Goal: Navigation & Orientation: Find specific page/section

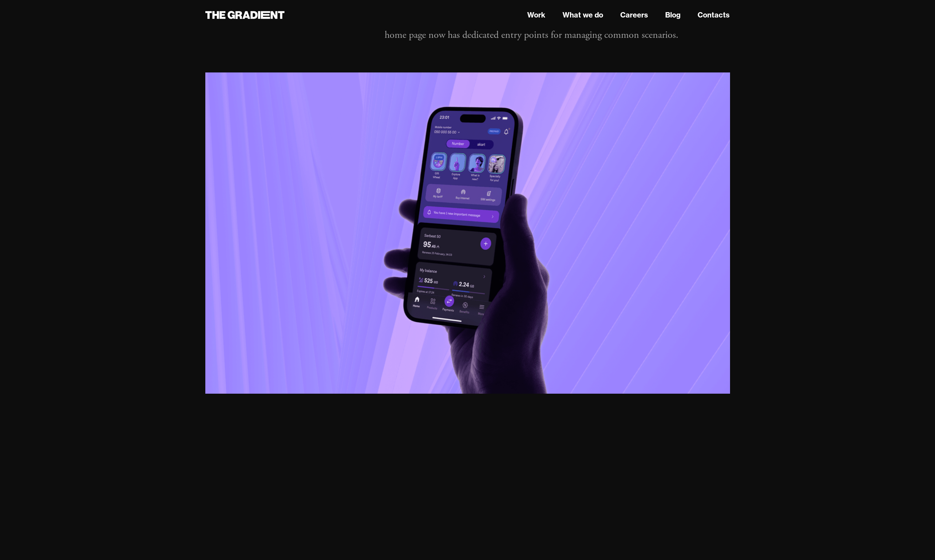
scroll to position [2374, 0]
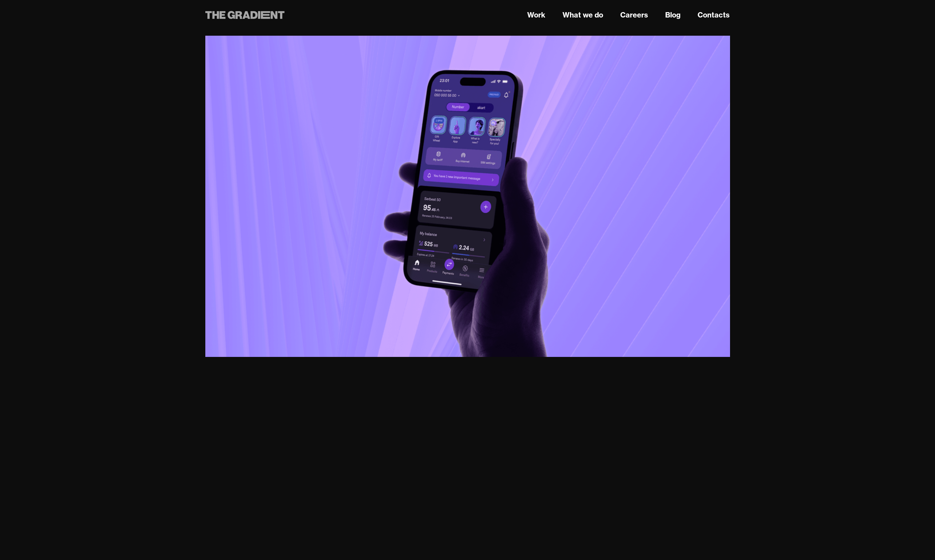
click at [272, 18] on icon at bounding box center [274, 15] width 7 height 8
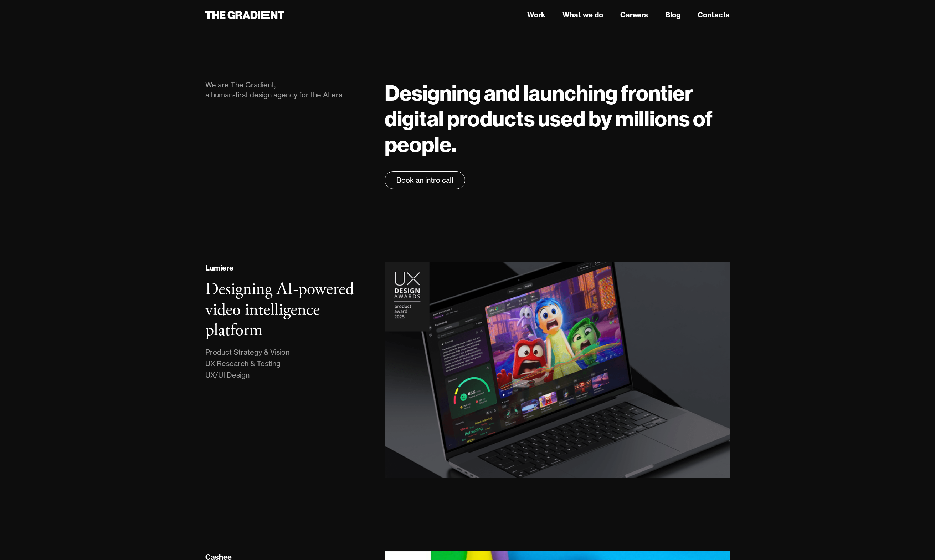
click at [543, 15] on link "Work" at bounding box center [536, 15] width 18 height 11
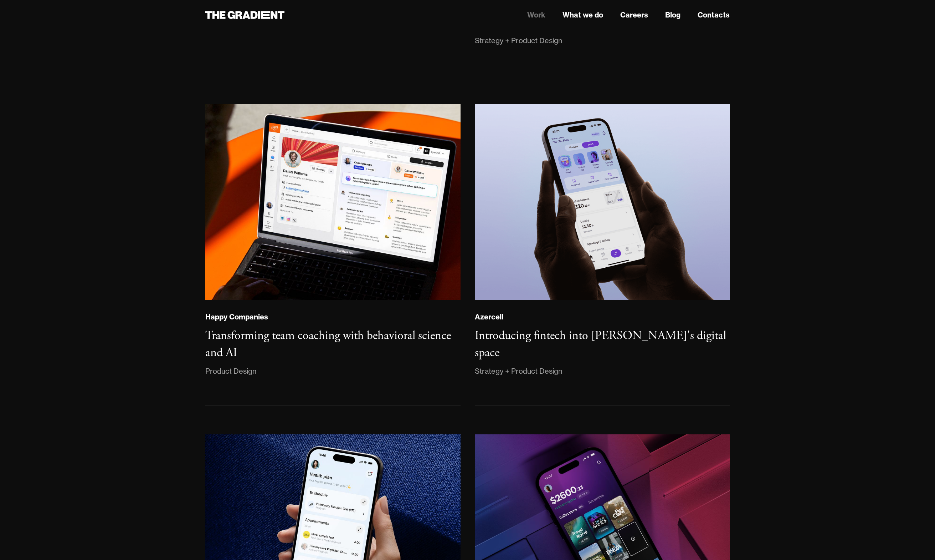
scroll to position [581, 0]
